Goal: Task Accomplishment & Management: Complete application form

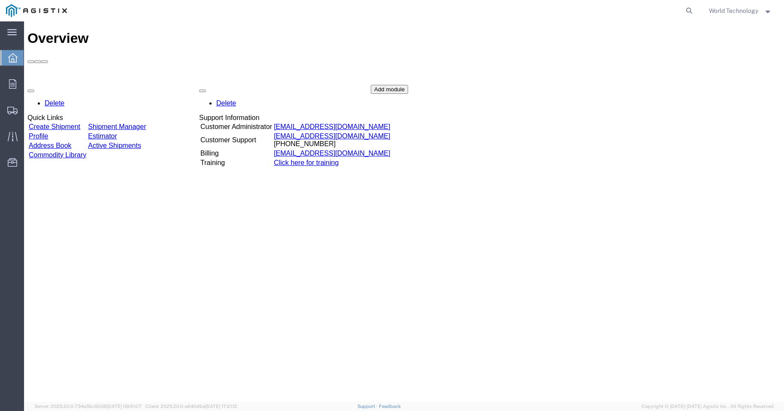
click at [77, 85] on div "Delete Quick Links Create Shipment Shipment Manager Profile Estimator Address B…" at bounding box center [403, 149] width 753 height 129
click at [77, 123] on link "Create Shipment" at bounding box center [54, 126] width 51 height 7
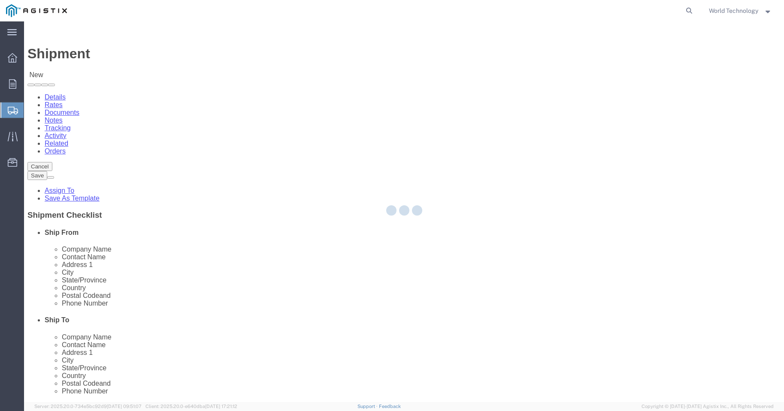
select select
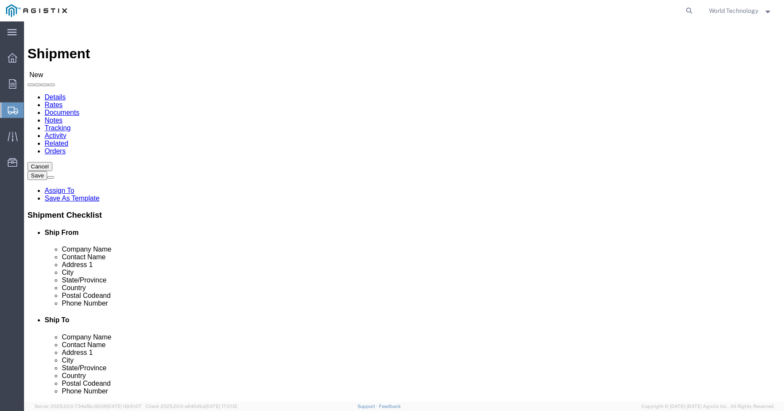
click select "Select PG&E World Wide Technology Inc"
select select "9596"
click select "Select PG&E World Wide Technology Inc"
select select "PURCHORD"
select select
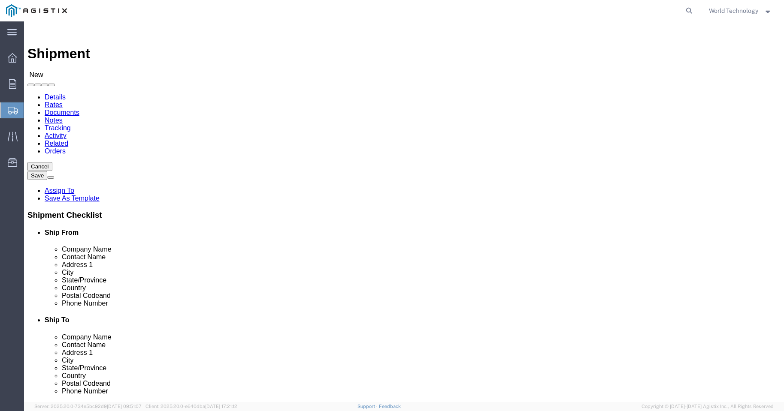
select select
select select "MYPROFILE"
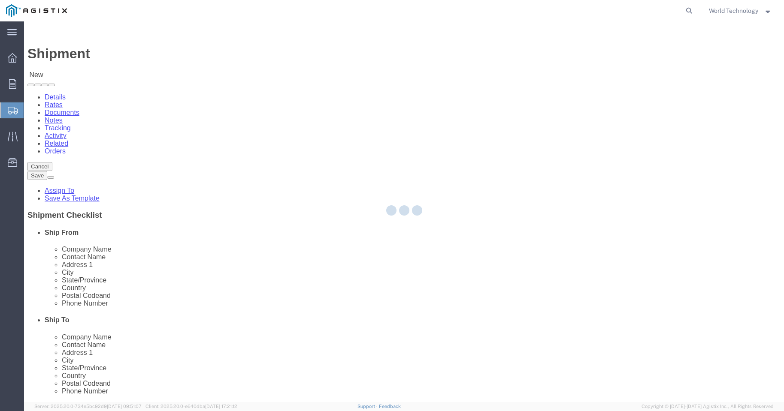
type input "World Wide Technology Inc"
type input "World Technology"
type input "[STREET_ADDRESS]"
type input "[GEOGRAPHIC_DATA]"
type input "62025"
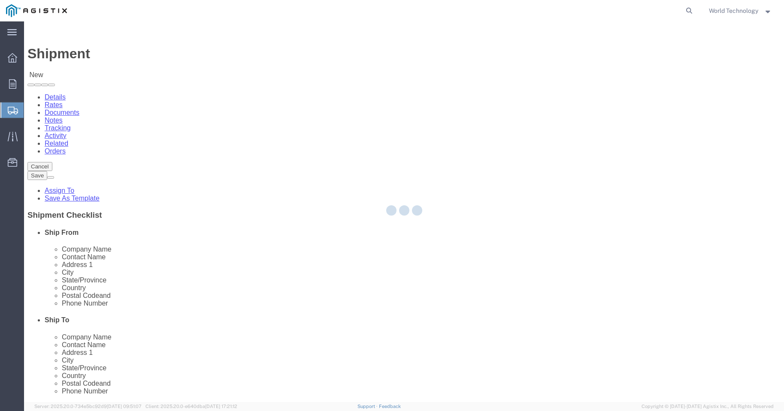
type input "3148240378"
type input "[EMAIL_ADDRESS][DOMAIN_NAME]"
checkbox input "true"
select select "IL"
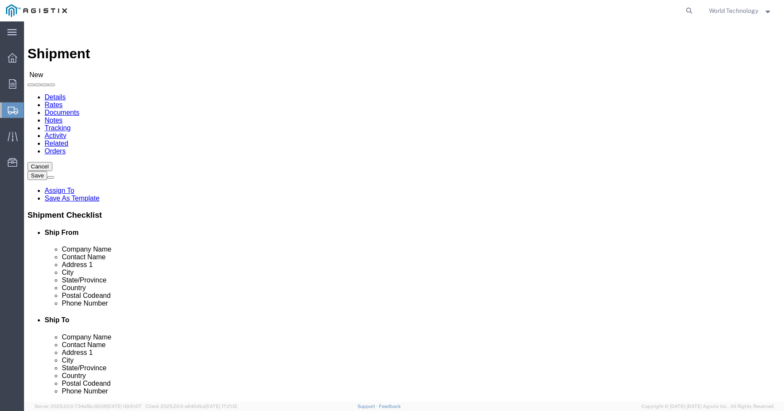
click select "Select All Others [GEOGRAPHIC_DATA] [GEOGRAPHIC_DATA] [GEOGRAPHIC_DATA] [GEOGRA…"
select select "19745"
click select "Select All Others [GEOGRAPHIC_DATA] [GEOGRAPHIC_DATA] [GEOGRAPHIC_DATA] [GEOGRA…"
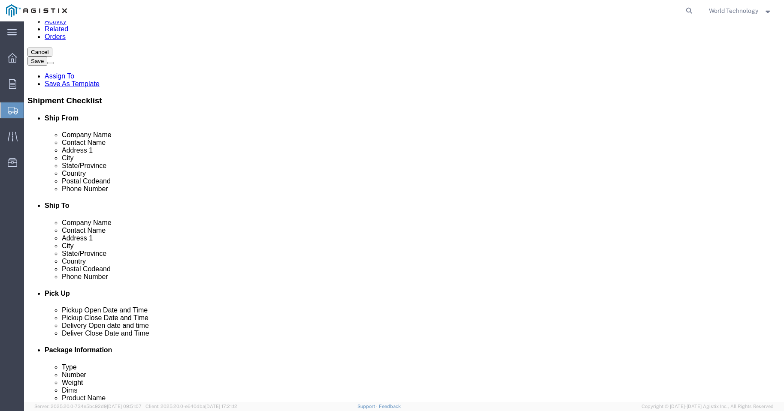
scroll to position [1487, 0]
select select "19740"
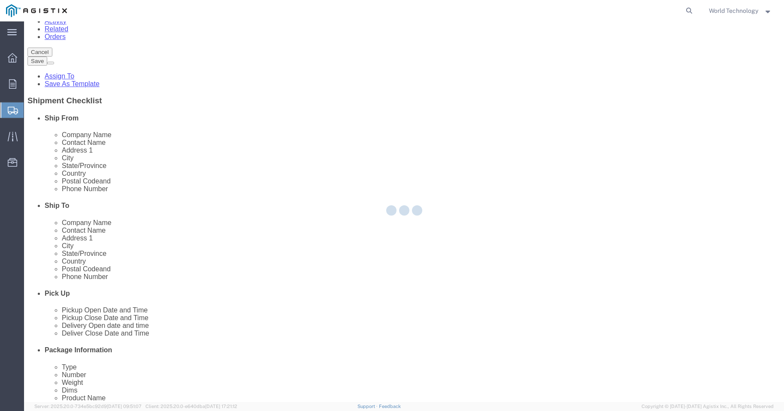
type input "PG&E"
type input "[STREET_ADDRESS][PERSON_NAME]"
type input "Fremont"
type input "94538"
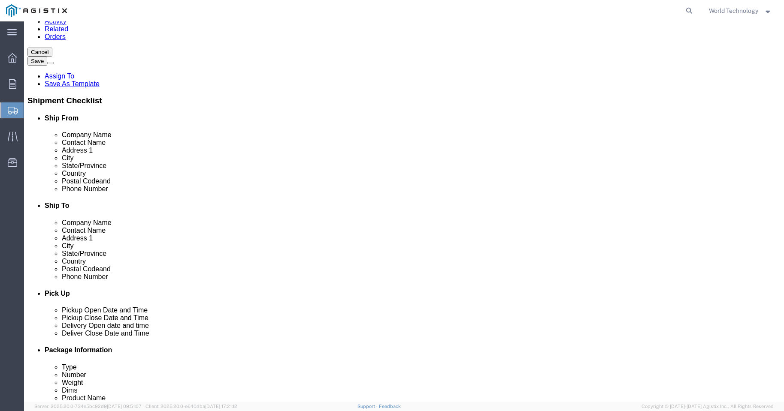
select select "CA"
click input "text"
type input "[PERSON_NAME]"
click input "text"
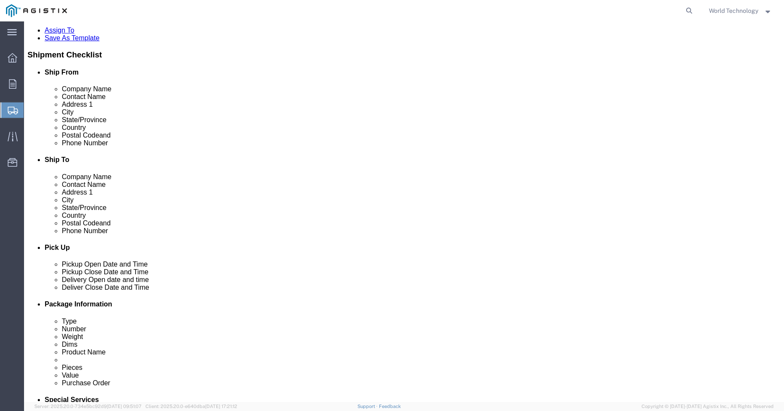
scroll to position [229, 0]
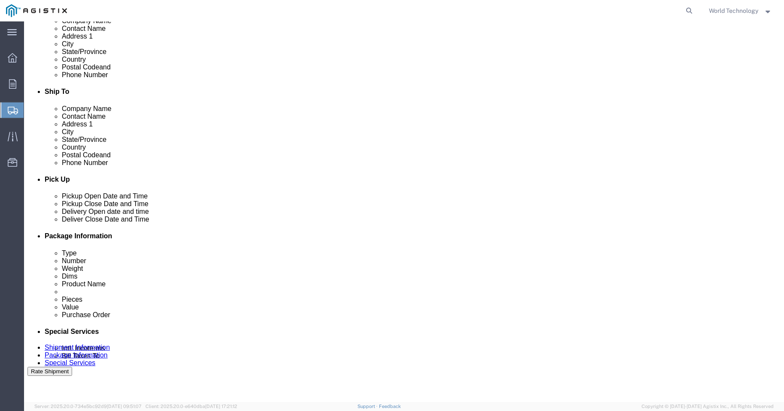
type input "5107702064"
click div
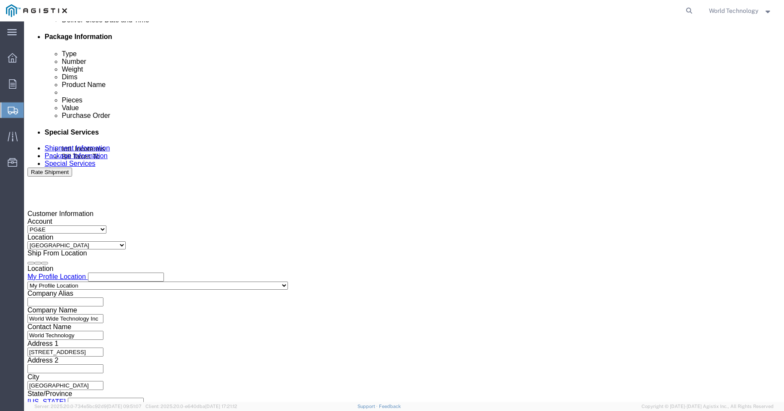
click button "Apply"
click div
click div "[DATE] 9:00 AM"
click button "Apply"
click div "[DATE] 10:00 AM"
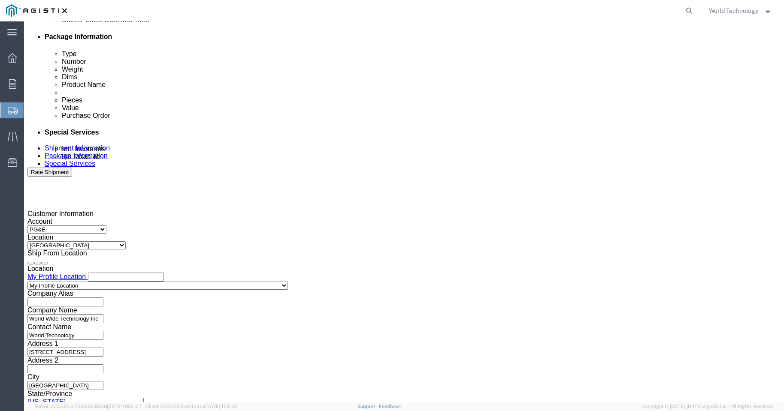
click input "10:00 AM"
type input "10:00 PM"
click button "Apply"
click input "text"
type input "2701236421"
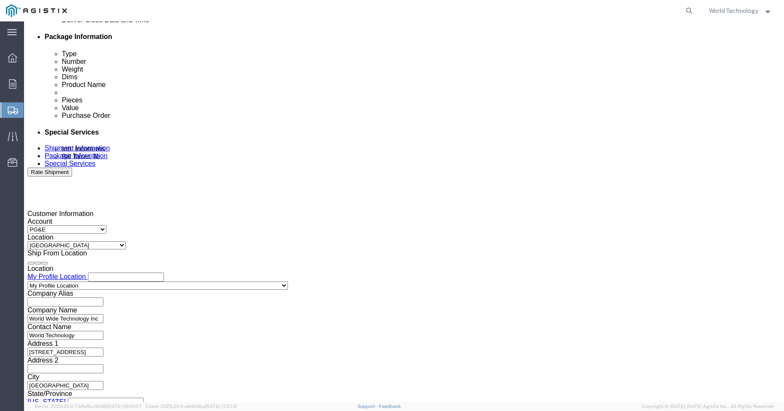
click select "Select Account Type Activity ID Airline Appointment Number ASN Batch Request # …"
select select "DELNUM"
click select "Select Account Type Activity ID Airline Appointment Number ASN Batch Request # …"
click input "text"
type input "1602811916"
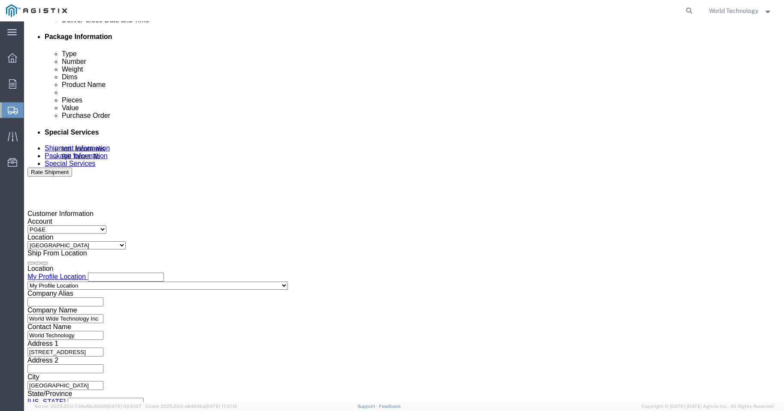
click select "Select Account Type Activity ID Airline Appointment Number ASN Batch Request # …"
select select "SALEORDR"
click select "Select Account Type Activity ID Airline Appointment Number ASN Batch Request # …"
click input "text"
type input "12356100"
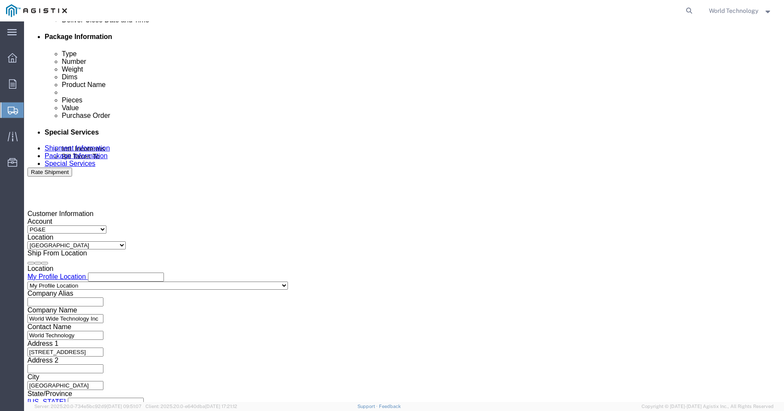
click button "Continue"
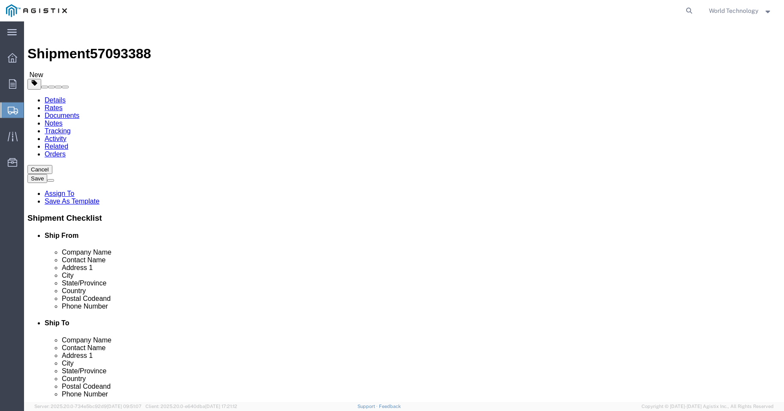
click select "Select Bulk Bundle(s) Cardboard Box(es) Carton(s) Crate(s) Drum(s) (Fiberboard)…"
select select "PSNS"
click select "Select Bulk Bundle(s) Cardboard Box(es) Carton(s) Crate(s) Drum(s) (Fiberboard)…"
click input "text"
type input "5"
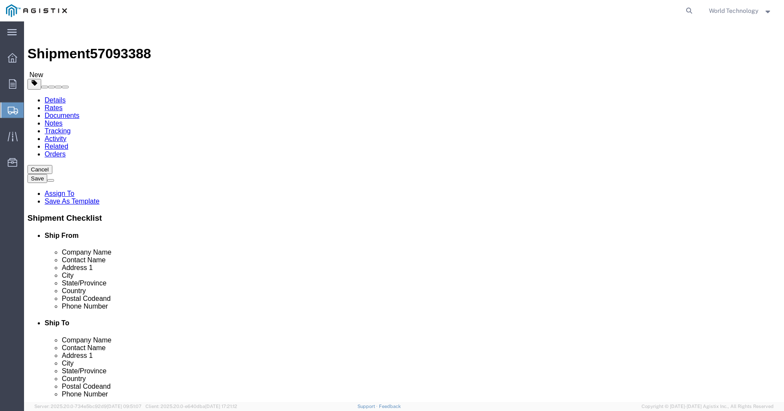
click input "text"
type input "48"
type input "40"
type input "32"
click input "0.00"
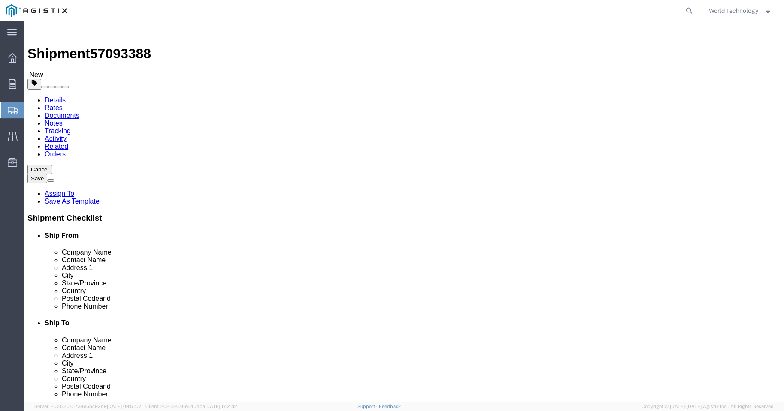
click input "0.00"
type input "147"
click link "Add Content"
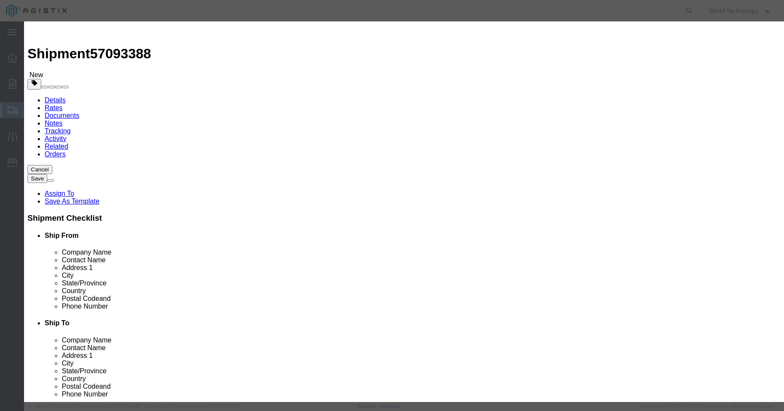
click input "text"
type input "COMPUTER EQUIPMENT"
click input "0"
type input "5"
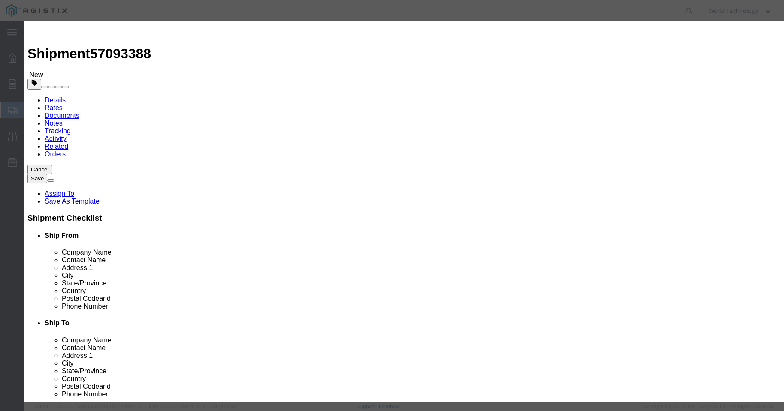
click input "text"
type input "10,000"
click select "Select 50 55 60 65 70 85 92.5 100 125 175 250 300 400"
select select "92.5"
click select "Select 50 55 60 65 70 85 92.5 100 125 175 250 300 400"
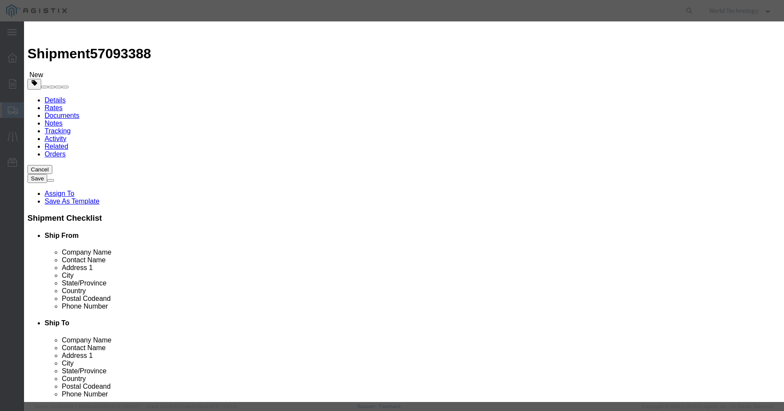
click button "Save & Close"
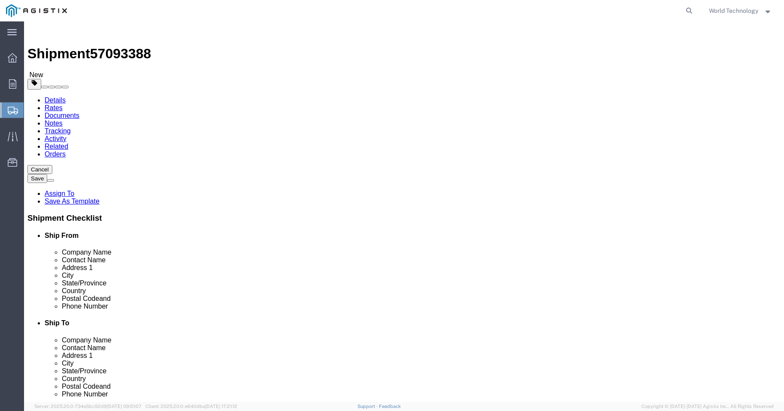
click button "Rate Shipment"
